Goal: Entertainment & Leisure: Browse casually

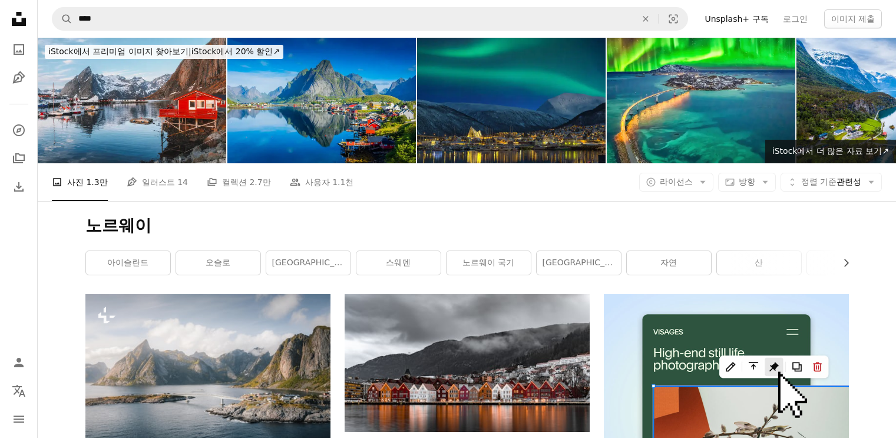
scroll to position [566, 0]
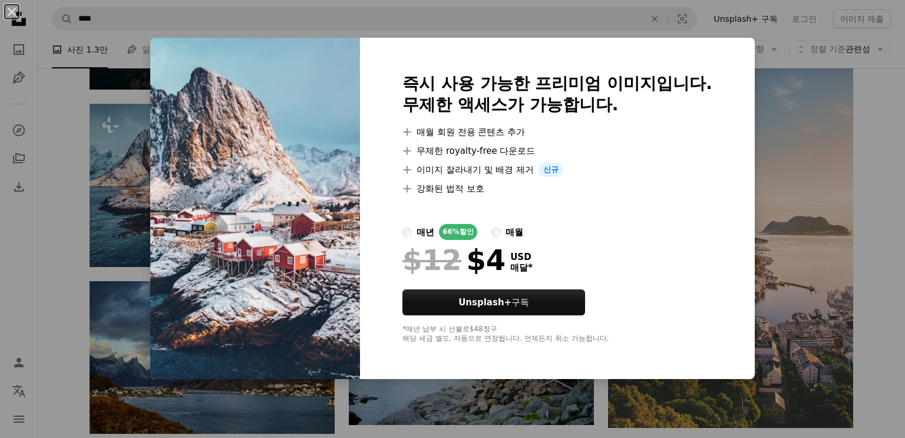
click at [781, 226] on div "An X shape 즉시 사용 가능한 프리미엄 이미지입니다. 무제한 액세스가 가능합니다. A plus sign 매월 회원 전용 콘텐츠 추가 A…" at bounding box center [452, 219] width 905 height 438
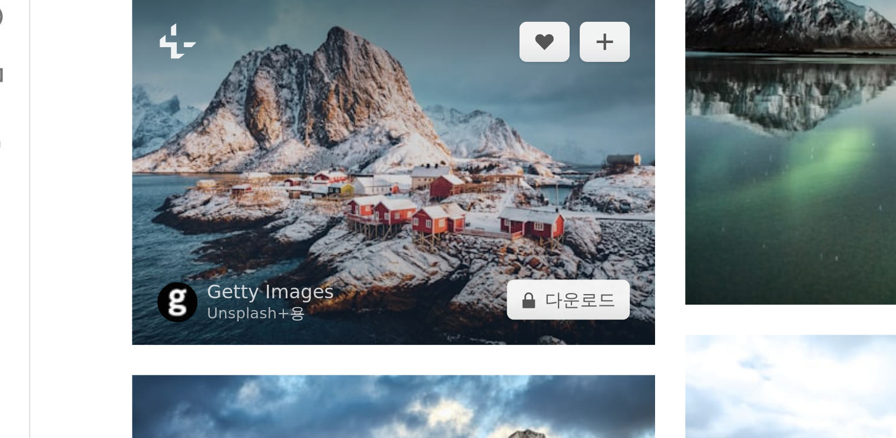
scroll to position [549, 0]
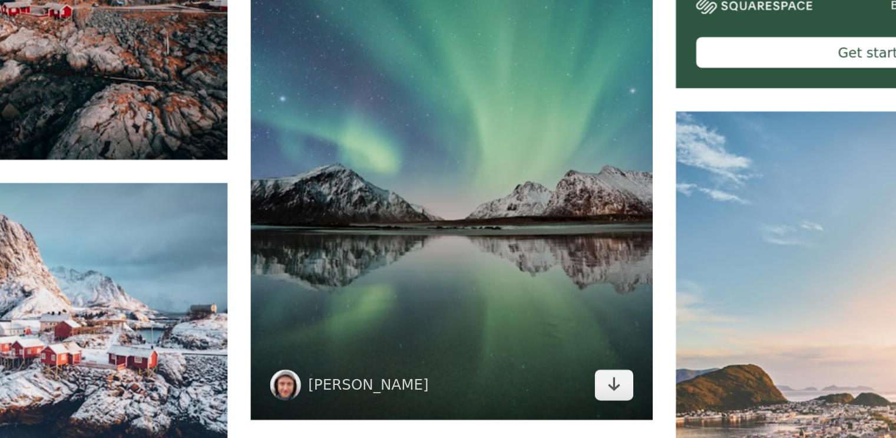
drag, startPoint x: 491, startPoint y: 243, endPoint x: 491, endPoint y: 222, distance: 21.8
click at [491, 222] on img at bounding box center [467, 146] width 245 height 368
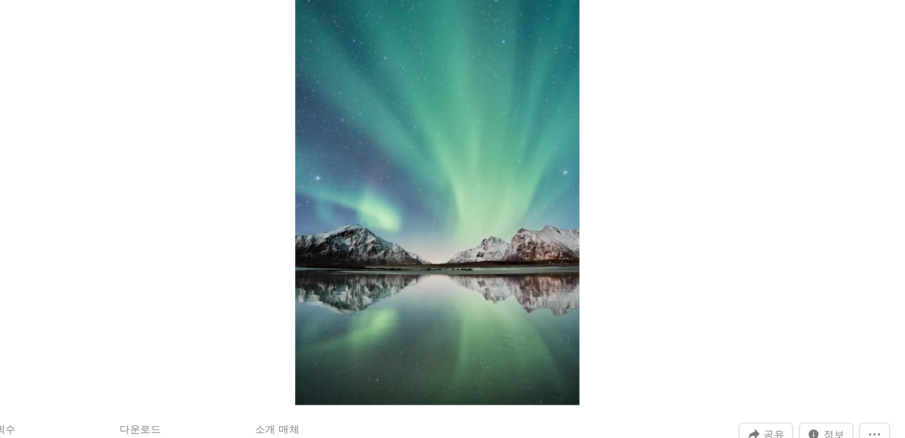
scroll to position [484, 0]
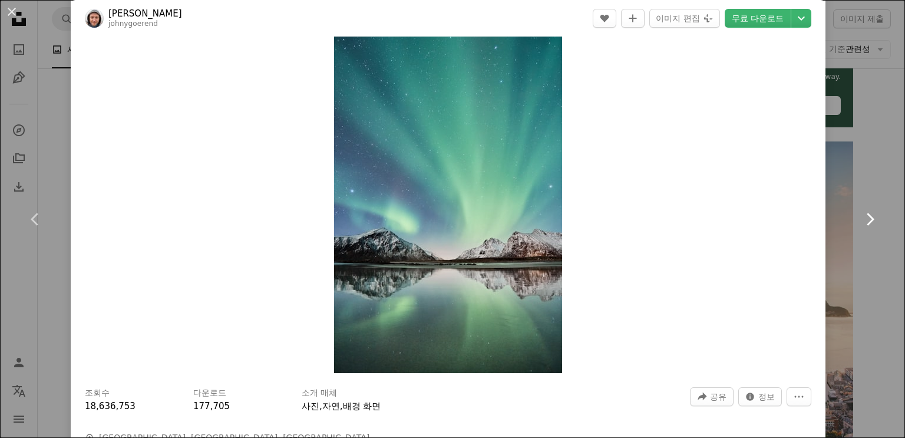
click at [871, 164] on link "Chevron right" at bounding box center [870, 219] width 71 height 113
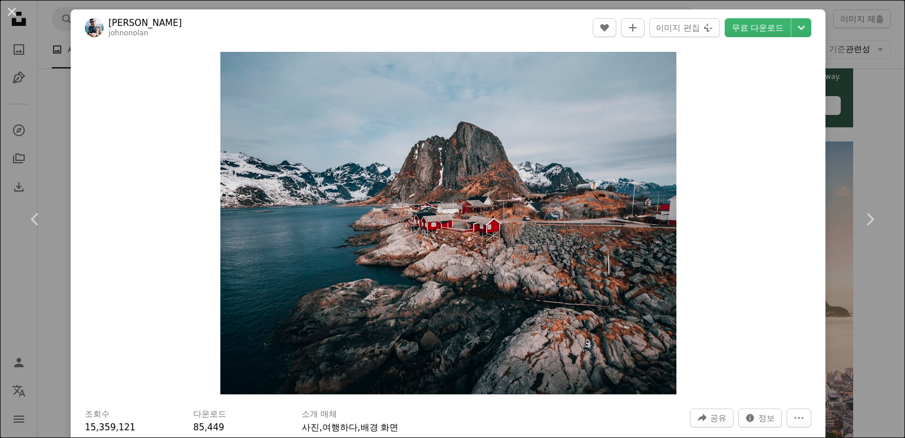
click at [846, 35] on div "An X shape Chevron left Chevron right [PERSON_NAME] johnonolan A heart A plus s…" at bounding box center [452, 219] width 905 height 438
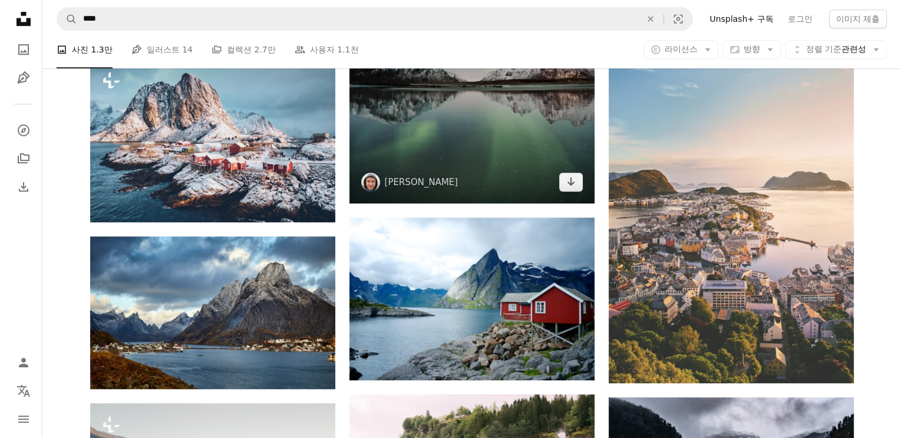
scroll to position [596, 0]
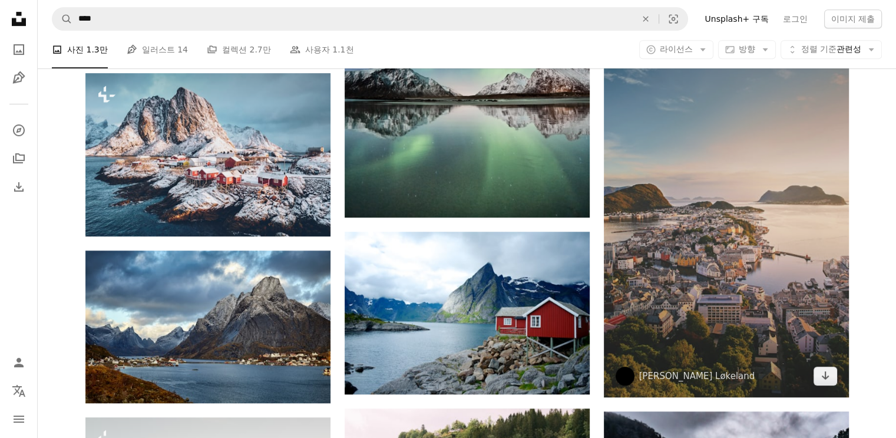
click at [728, 241] on img at bounding box center [726, 213] width 245 height 368
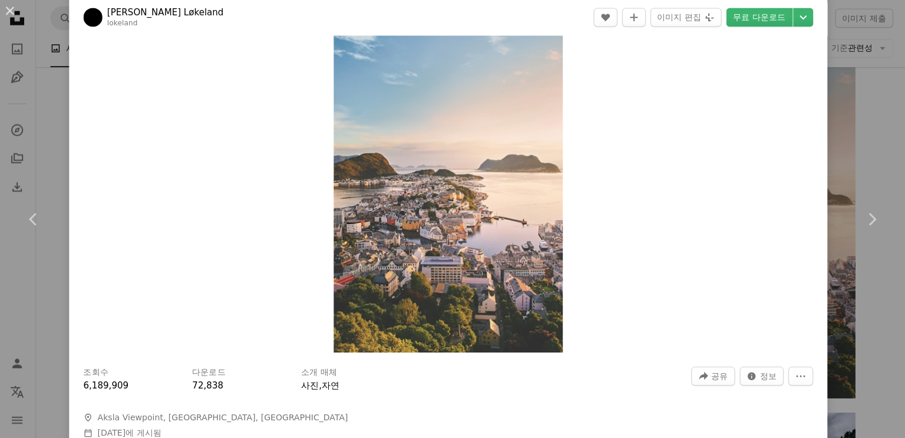
scroll to position [596, 0]
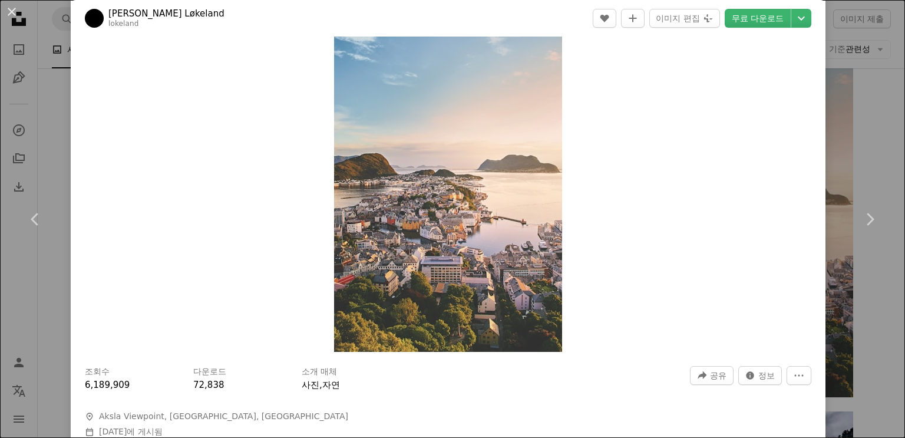
drag, startPoint x: 522, startPoint y: 235, endPoint x: 619, endPoint y: 244, distance: 97.7
click at [619, 244] on div "Zoom in" at bounding box center [448, 181] width 755 height 354
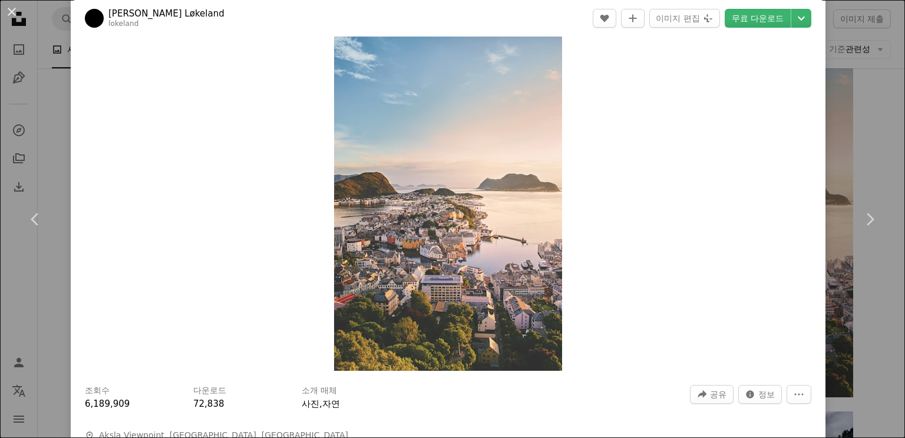
scroll to position [22, 0]
click at [619, 244] on div "Zoom in" at bounding box center [448, 201] width 755 height 354
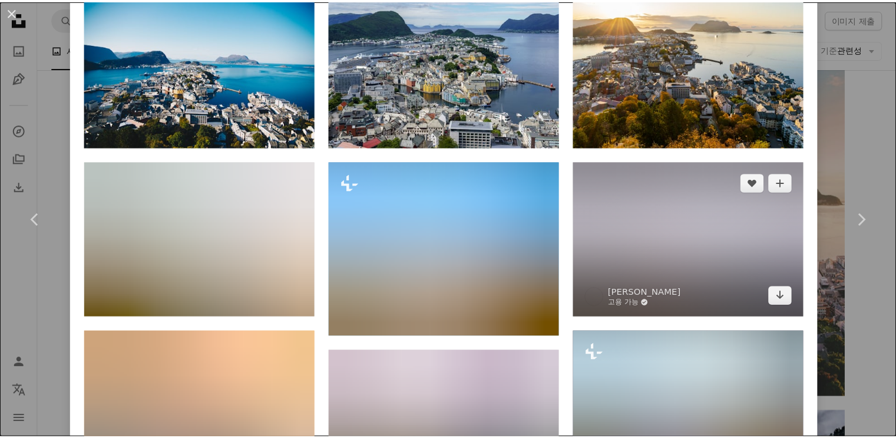
scroll to position [840, 0]
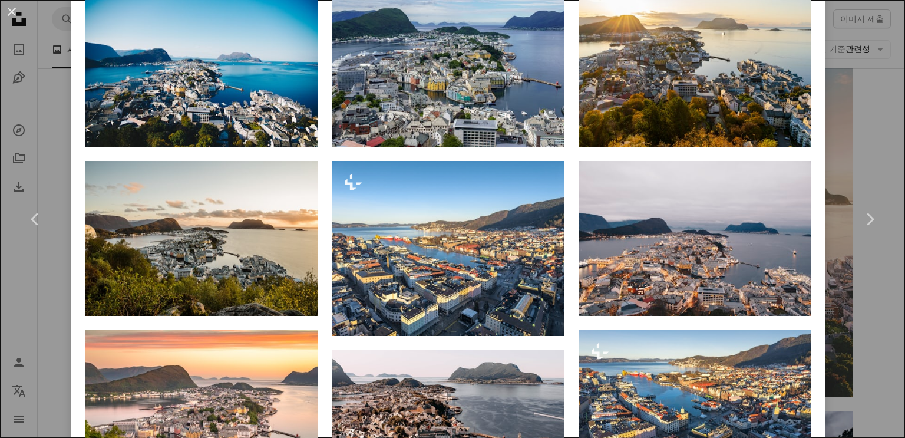
click at [844, 144] on div "An X shape Chevron left Chevron right [PERSON_NAME] Løkeland lokeland A heart A…" at bounding box center [452, 219] width 905 height 438
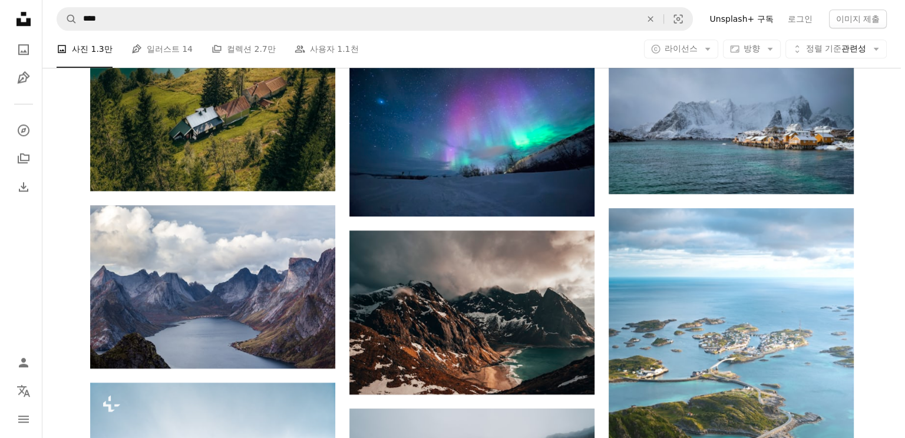
scroll to position [1130, 0]
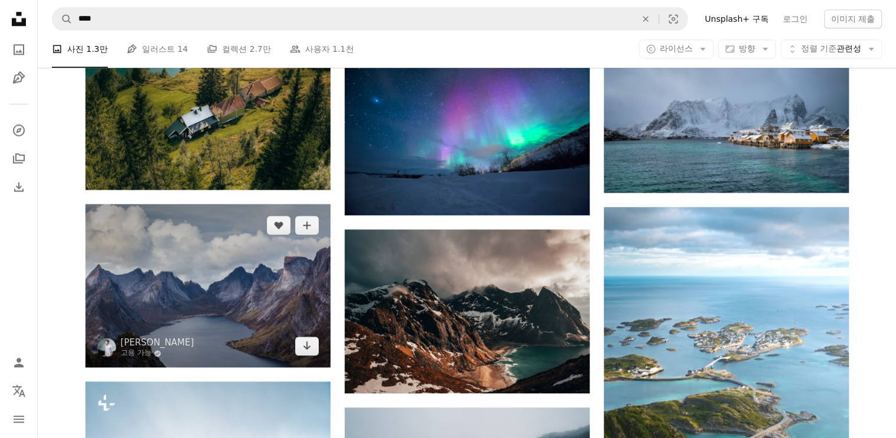
click at [196, 328] on img at bounding box center [207, 285] width 245 height 163
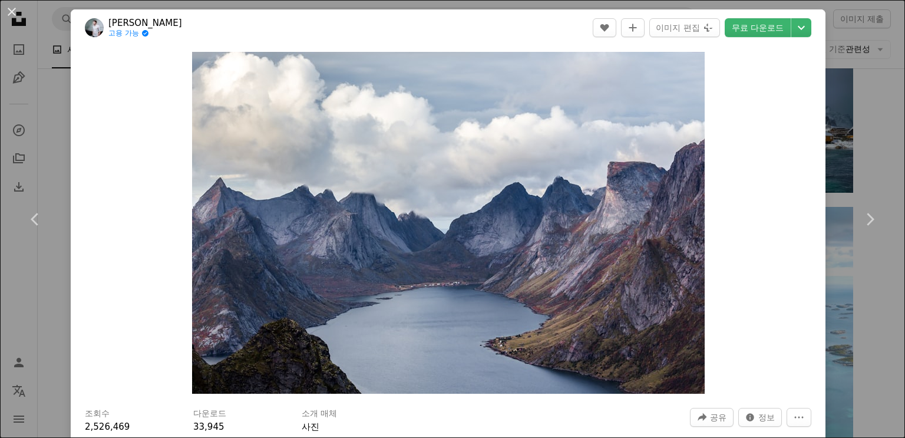
click at [824, 192] on div "An X shape Chevron left Chevron right [PERSON_NAME] 고용 가능 A checkmark inside of…" at bounding box center [452, 219] width 905 height 438
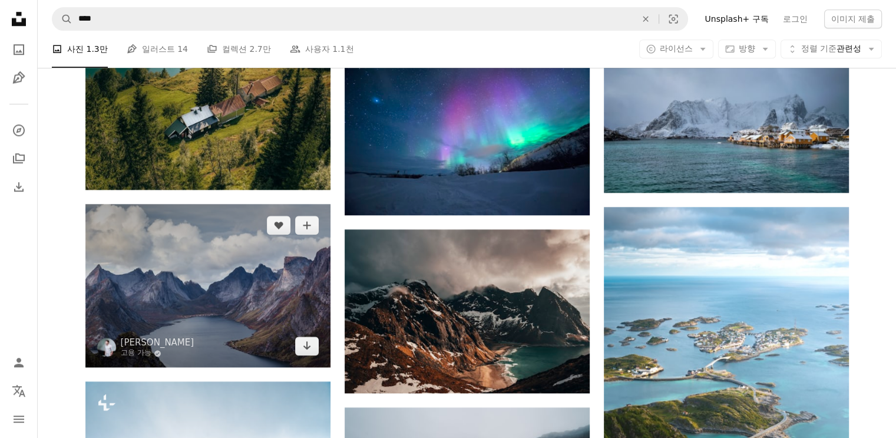
click at [257, 322] on img at bounding box center [207, 285] width 245 height 163
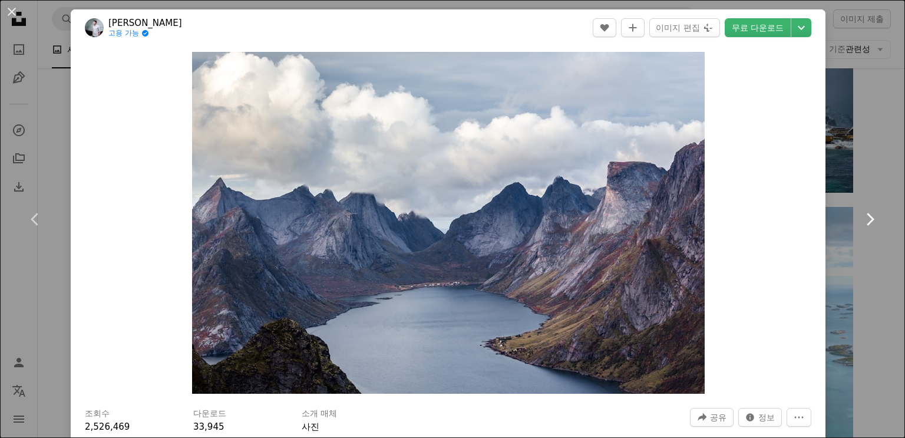
click at [861, 167] on link "Chevron right" at bounding box center [870, 219] width 71 height 113
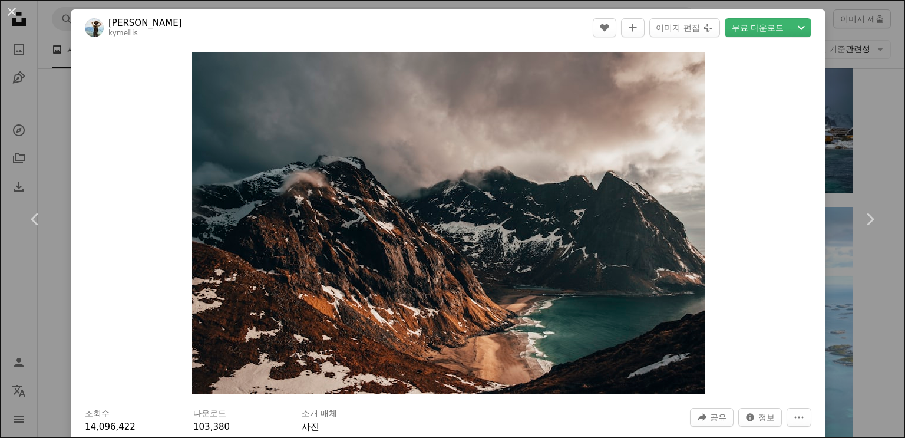
click at [846, 161] on div "An X shape Chevron left Chevron right [PERSON_NAME] kymellis A heart A plus sig…" at bounding box center [452, 219] width 905 height 438
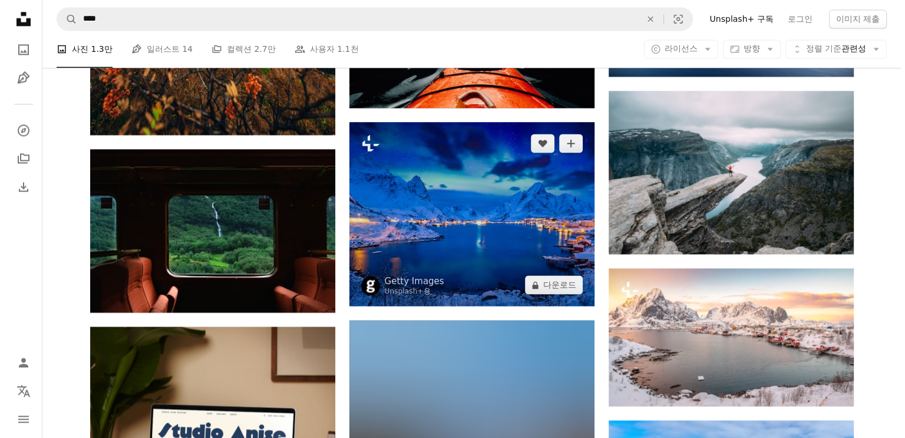
scroll to position [1743, 0]
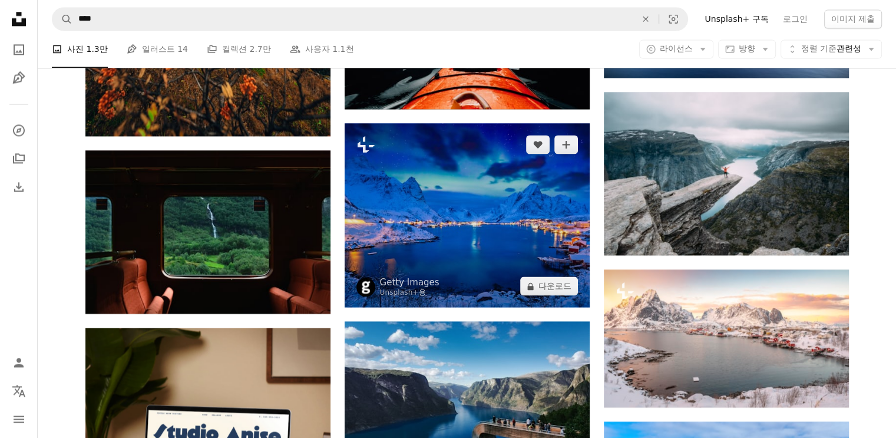
click at [485, 242] on img at bounding box center [467, 215] width 245 height 184
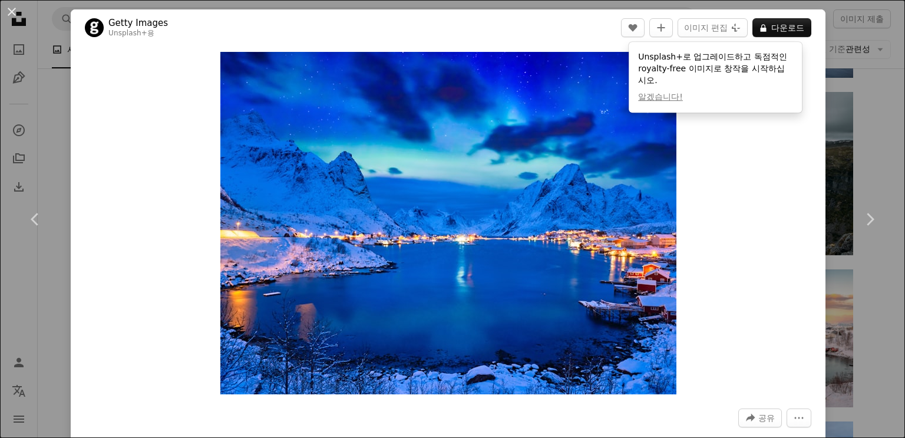
click at [781, 146] on div "Zoom in" at bounding box center [448, 223] width 755 height 354
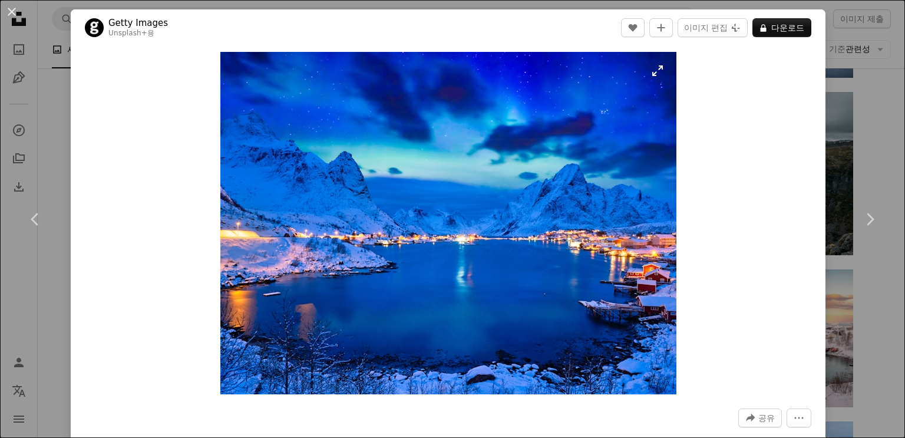
click at [656, 75] on img "이 이미지 확대" at bounding box center [448, 223] width 456 height 342
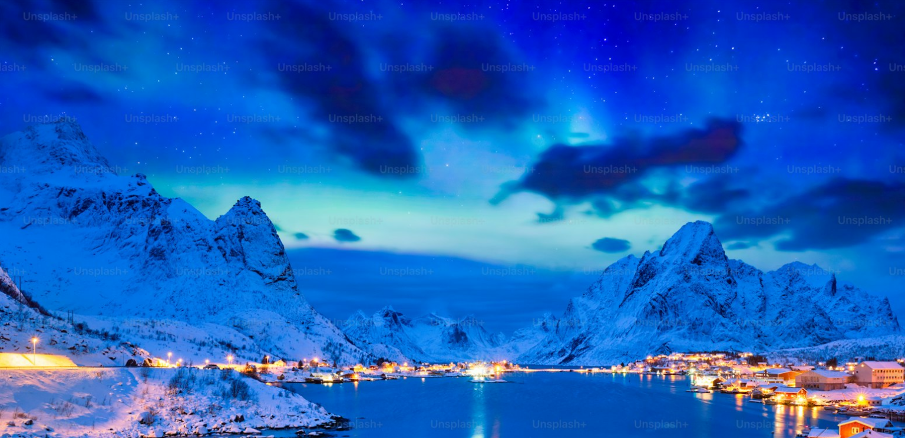
scroll to position [114, 0]
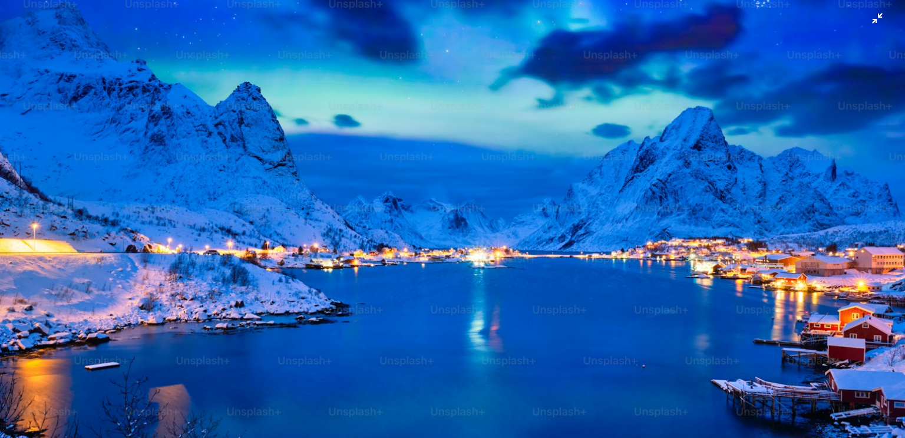
click at [867, 24] on img "이 이미지 축소" at bounding box center [452, 225] width 906 height 680
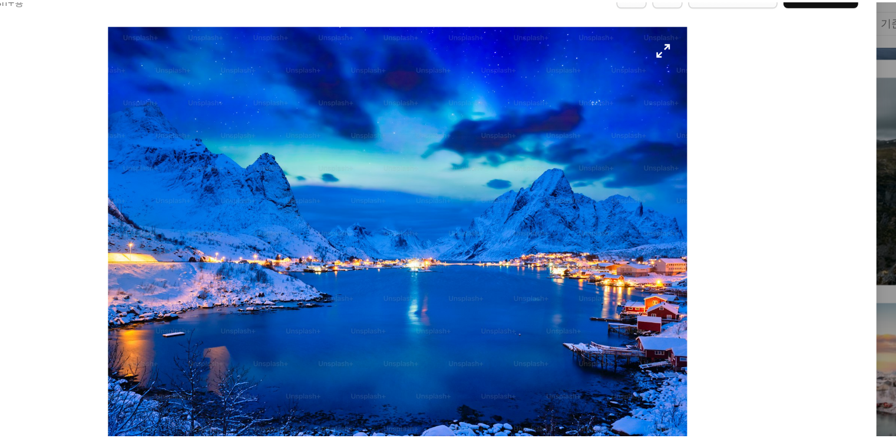
scroll to position [1743, 0]
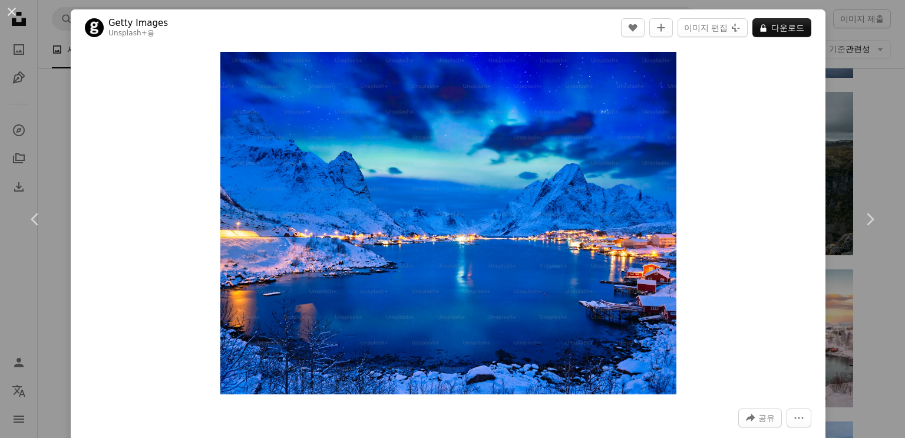
click at [839, 101] on div "An X shape Chevron left Chevron right Getty Images Unsplash+ 용 A heart A plus s…" at bounding box center [452, 219] width 905 height 438
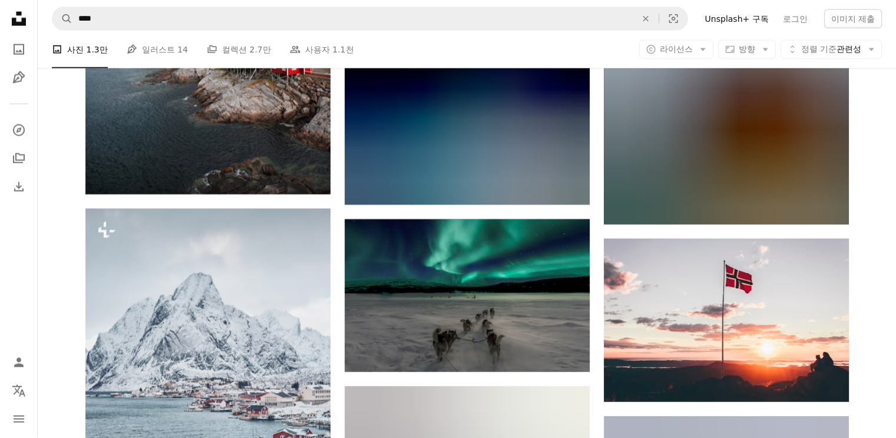
scroll to position [2764, 0]
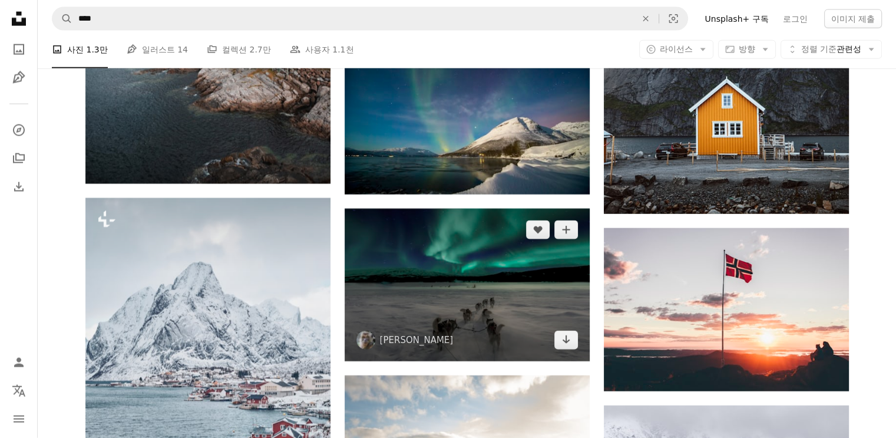
click at [469, 236] on img at bounding box center [467, 285] width 245 height 153
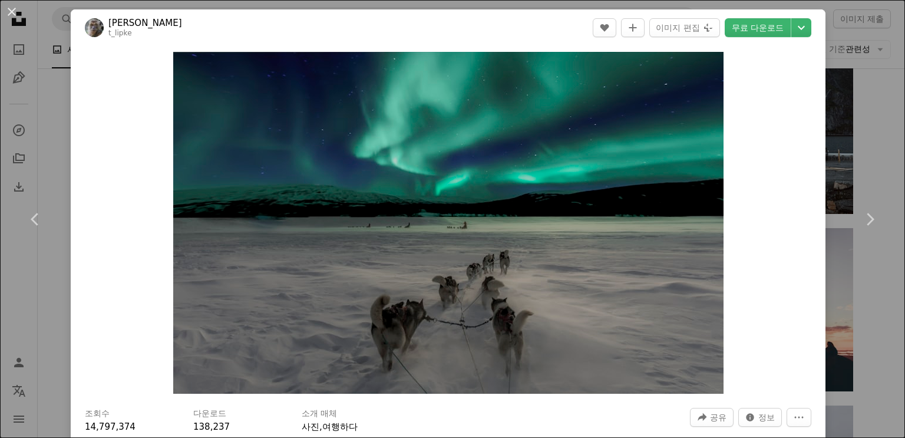
click at [860, 130] on div "An X shape Chevron left Chevron right [PERSON_NAME] t_lipke A heart A plus sign…" at bounding box center [452, 219] width 905 height 438
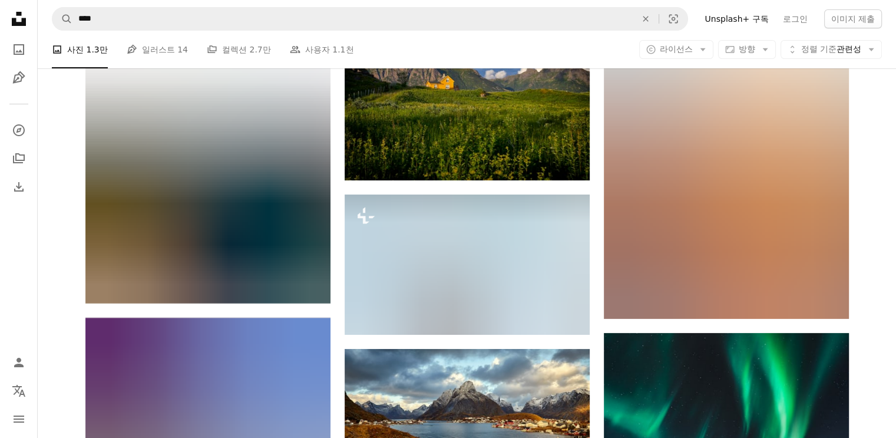
scroll to position [4422, 0]
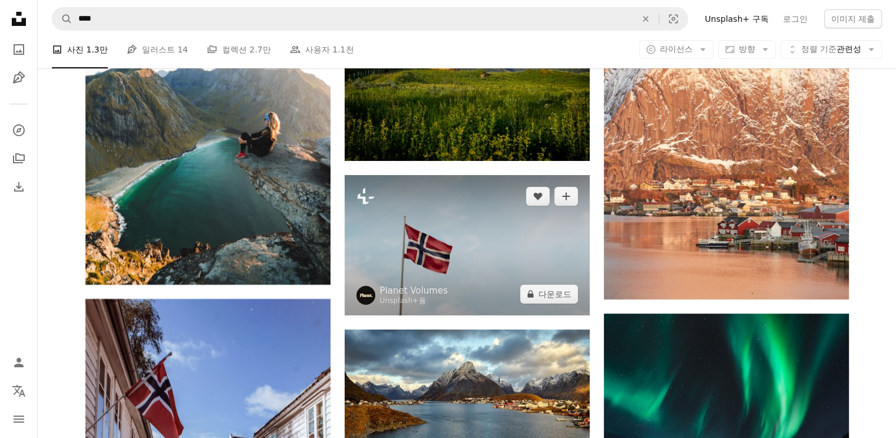
click at [439, 222] on img at bounding box center [467, 245] width 245 height 140
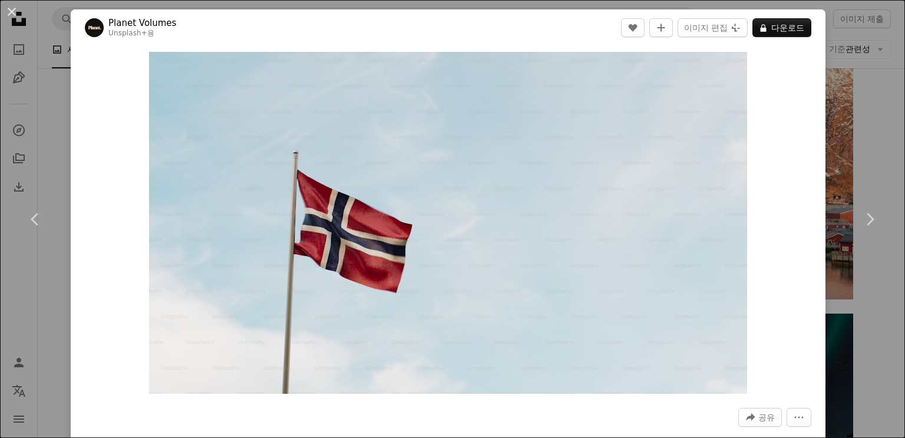
click at [872, 139] on div "An X shape Chevron left Chevron right Planet Volumes Unsplash+ 용 A heart A plus…" at bounding box center [452, 219] width 905 height 438
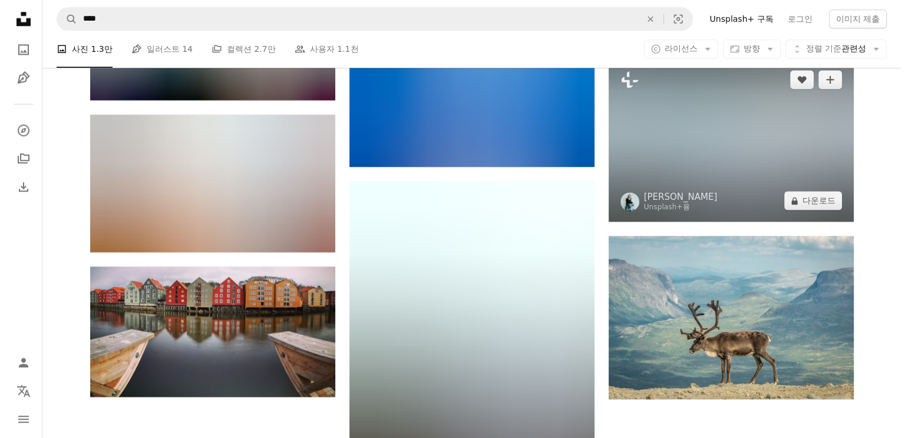
scroll to position [6006, 0]
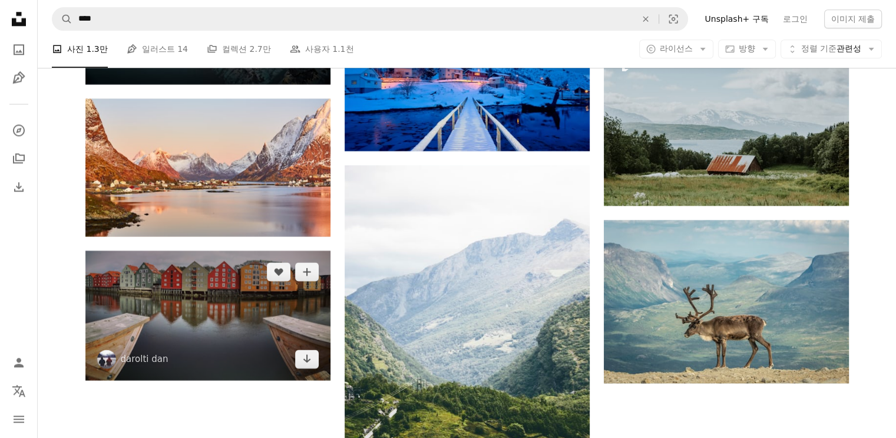
click at [271, 319] on img at bounding box center [207, 315] width 245 height 130
